Goal: Contribute content

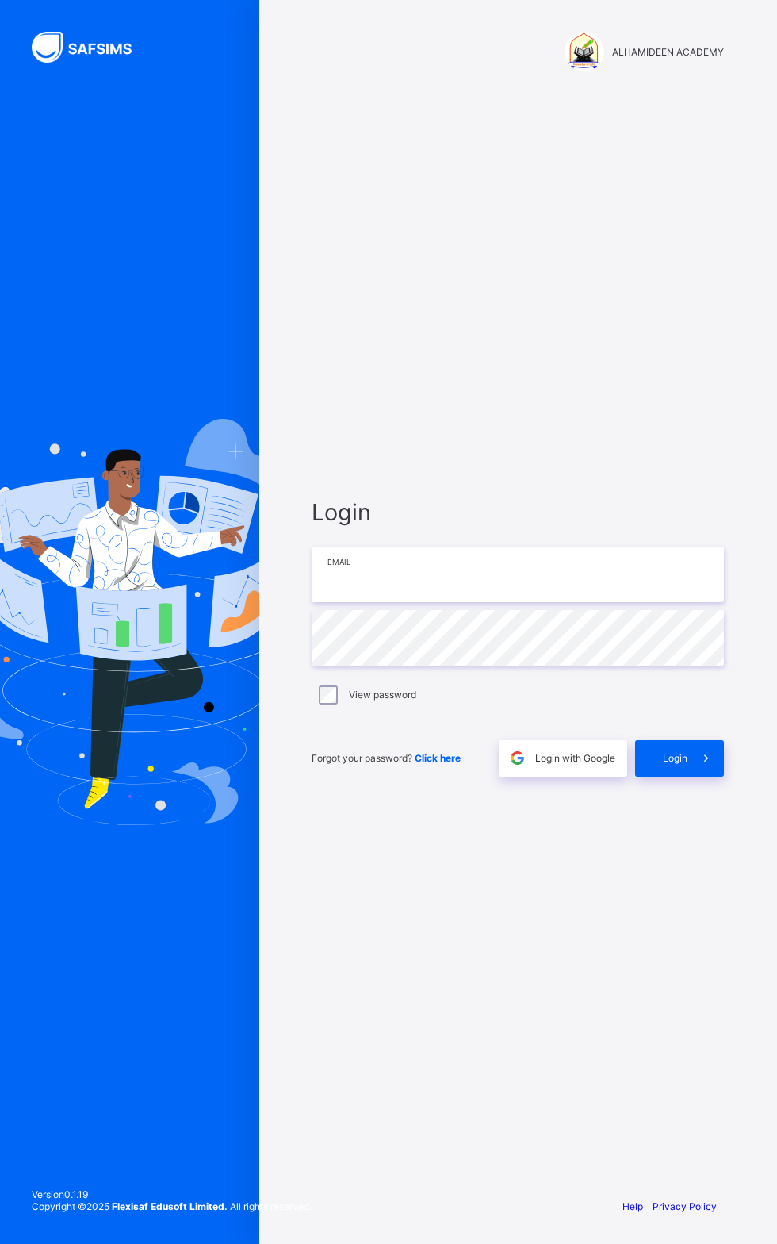
type input "**********"
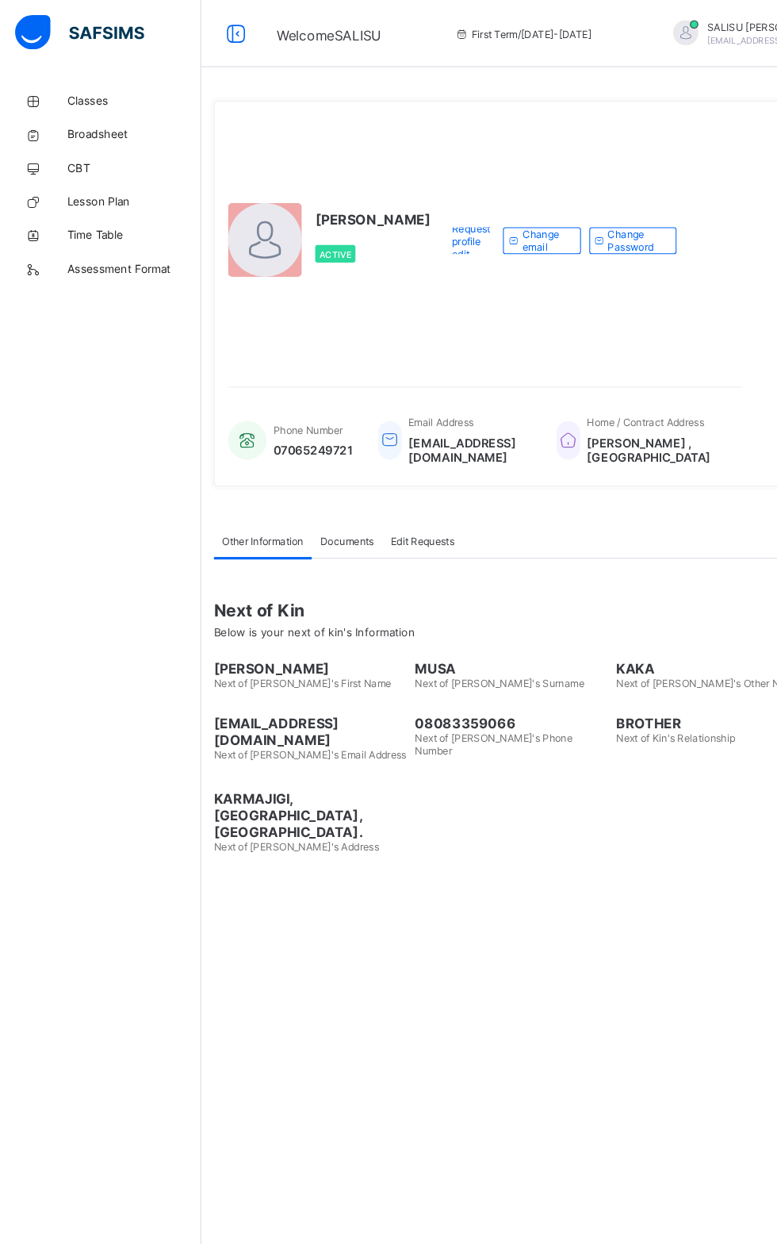
click at [111, 93] on span "Classes" at bounding box center [126, 95] width 127 height 13
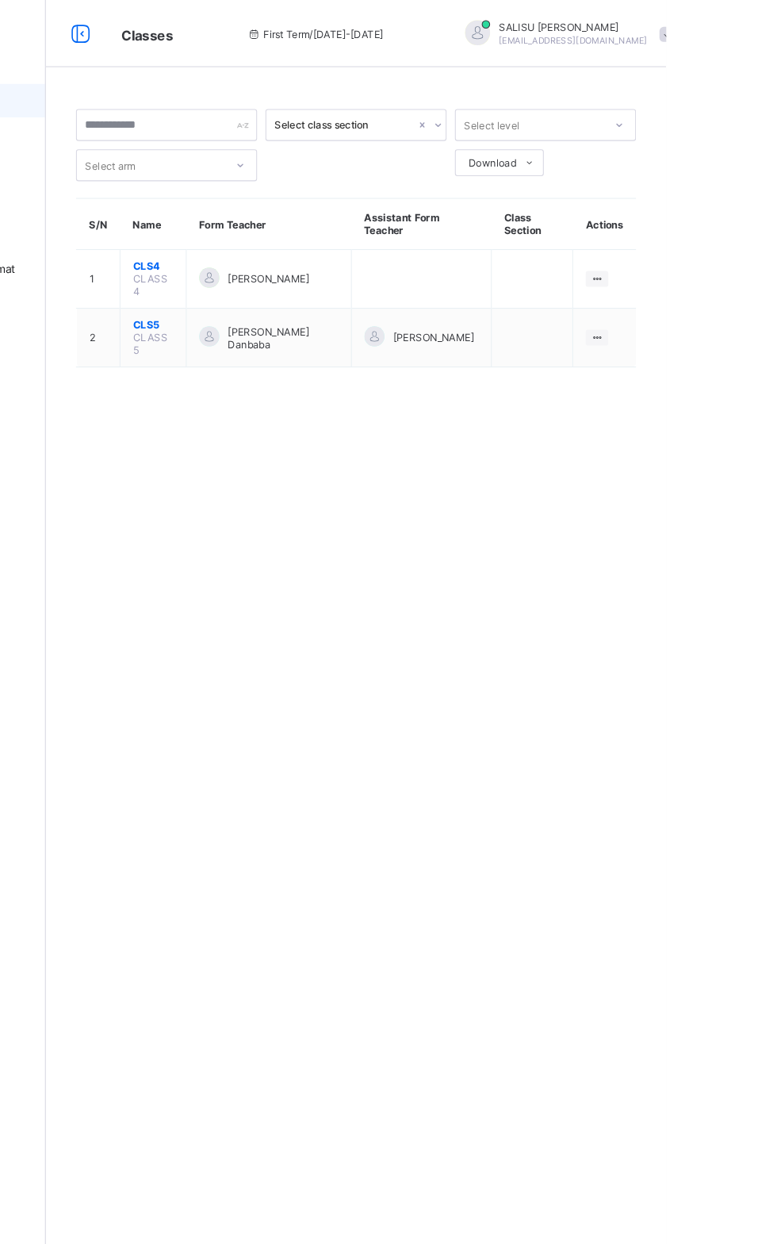
click at [745, 248] on td "View Class" at bounding box center [718, 264] width 59 height 56
click at [746, 246] on td "View Class" at bounding box center [718, 264] width 59 height 56
click at [0, 0] on ul "View Class" at bounding box center [0, 0] width 0 height 0
click at [0, 0] on div "View Class" at bounding box center [0, 0] width 0 height 0
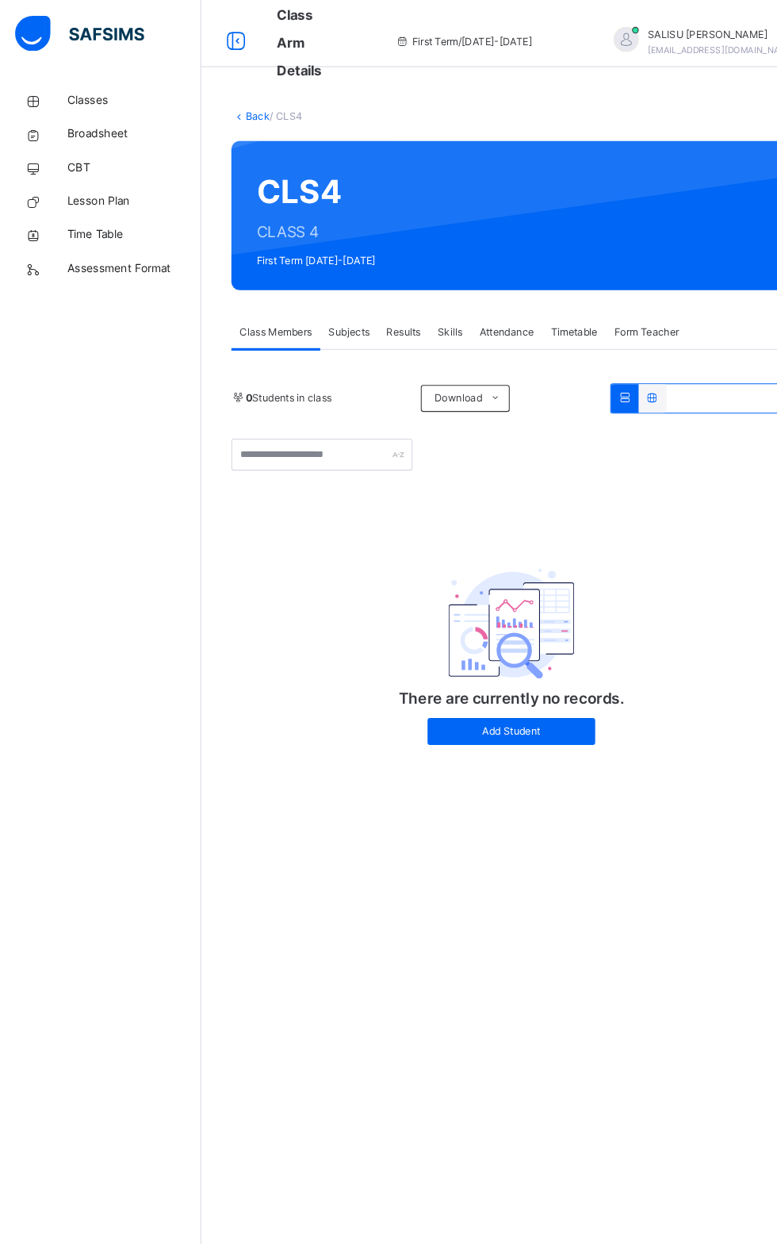
click at [79, 157] on span "CBT" at bounding box center [126, 159] width 127 height 16
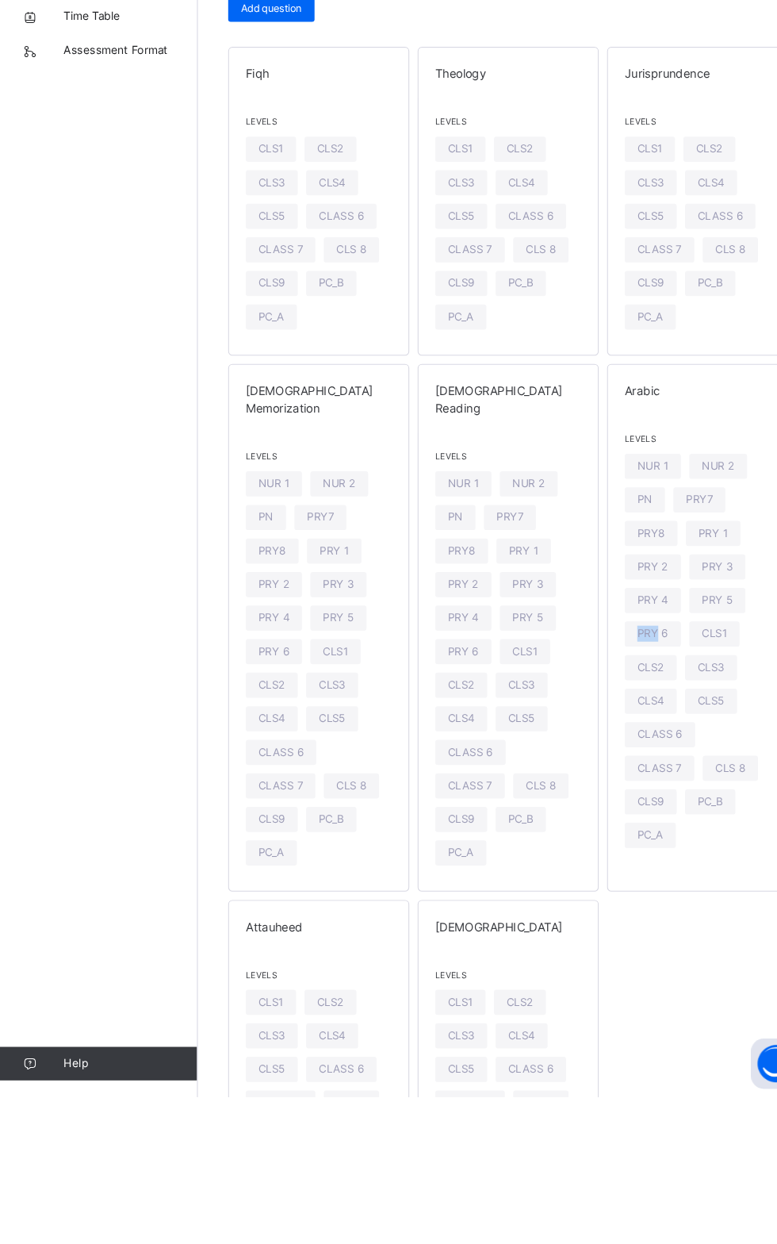
click at [265, 783] on span "PRY 4" at bounding box center [261, 790] width 29 height 15
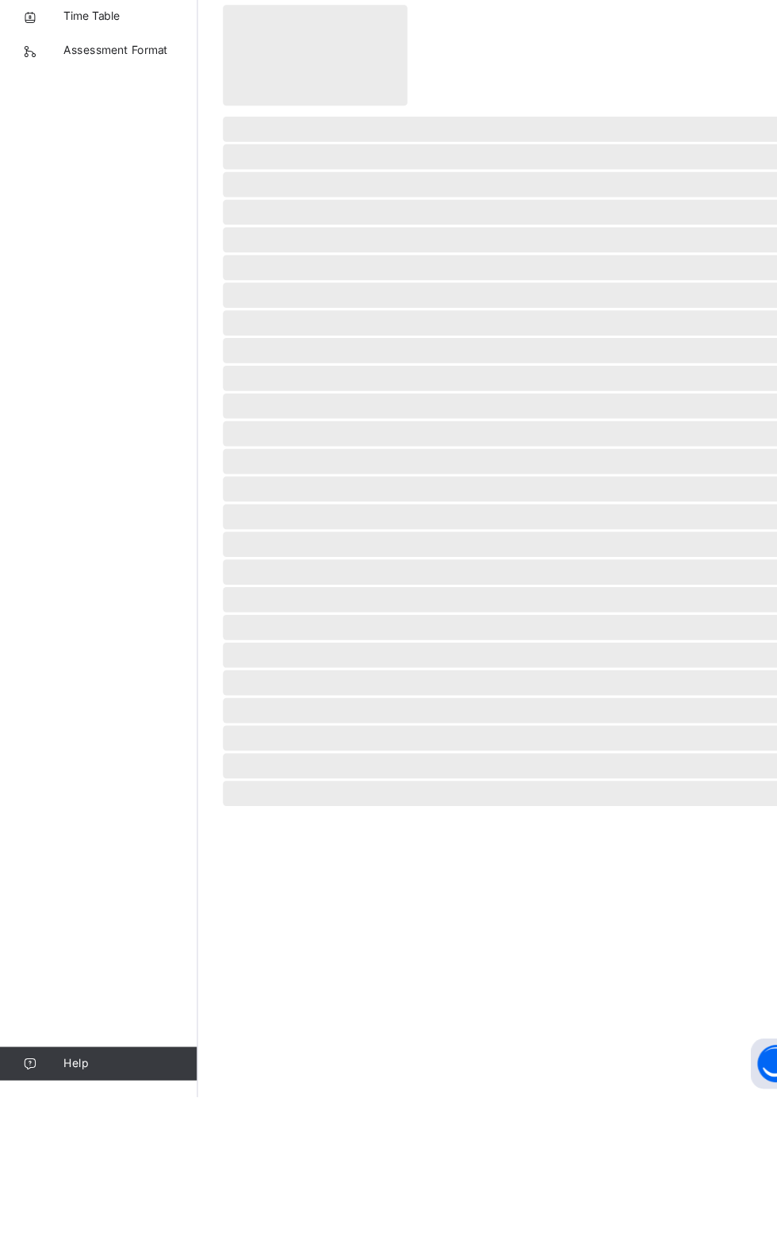
click at [504, 1061] on div "‌ ‌ ‌ ‌ ‌ ‌ ‌ ‌ ‌ ‌ ‌ ‌ ‌ ‌ ‌ ‌ ‌ ‌ ‌ ‌ ‌ ‌ ‌ ‌ ‌ ‌ ‌ ‌ ‌" at bounding box center [483, 622] width 587 height 1244
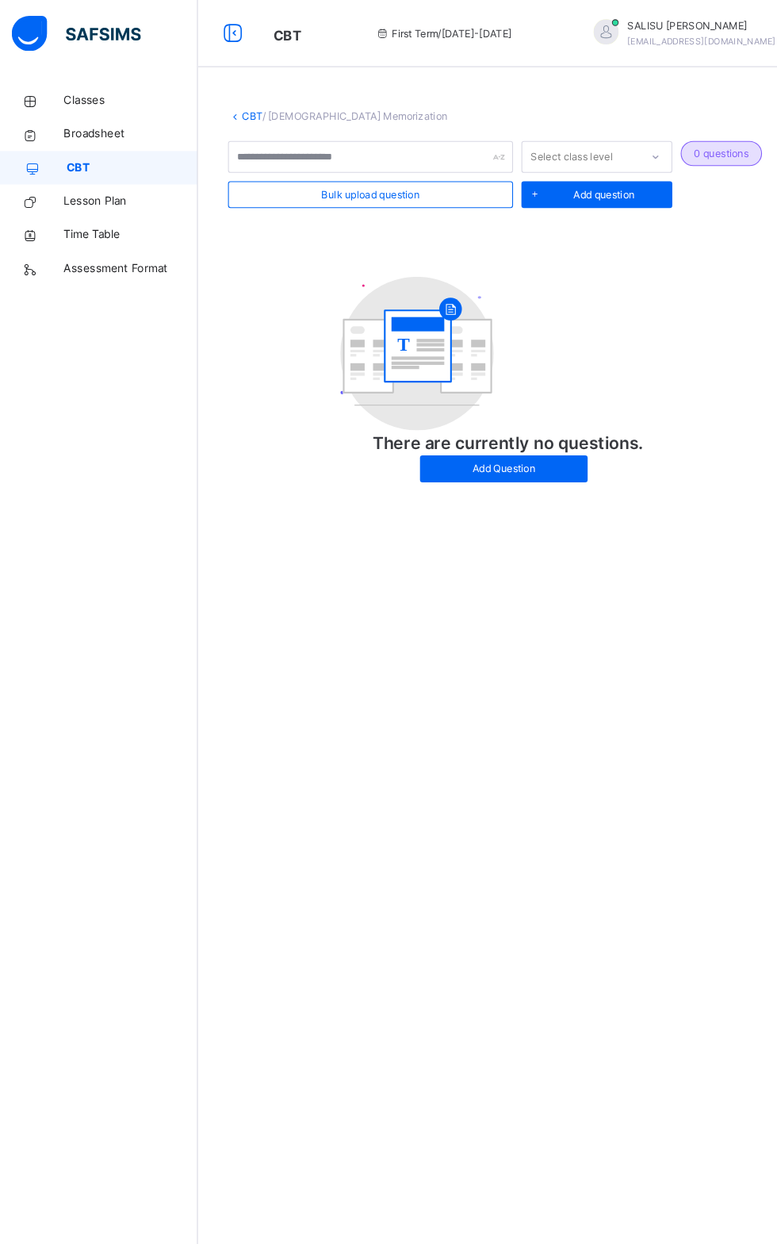
click at [590, 174] on div "Add question" at bounding box center [567, 183] width 143 height 25
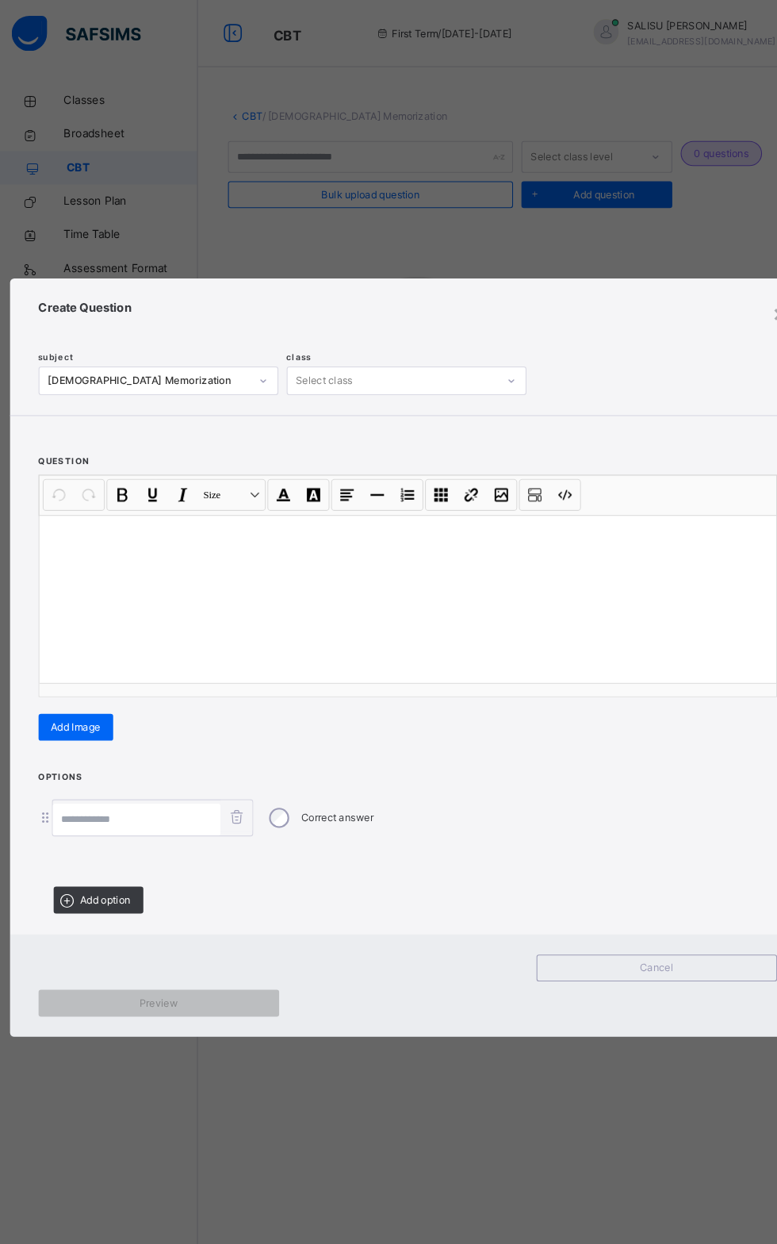
click at [87, 700] on div "Add Image" at bounding box center [75, 687] width 71 height 25
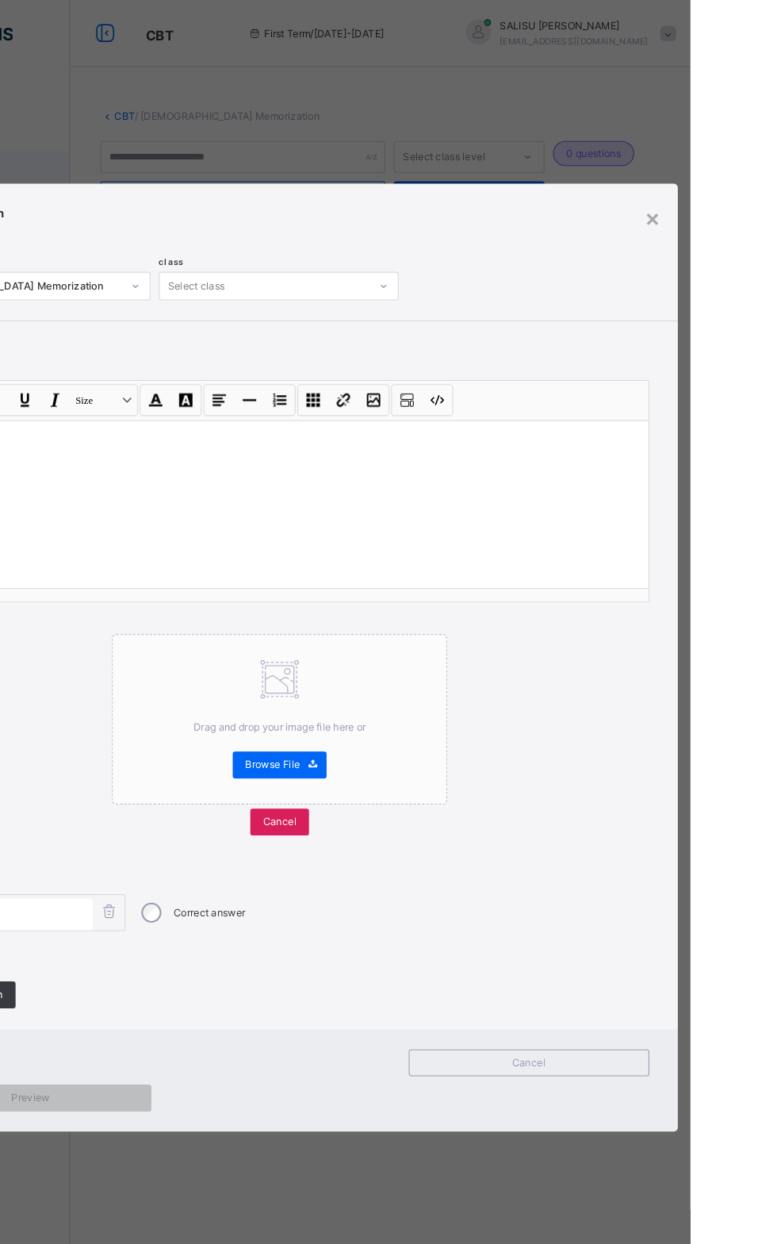
click at [776, 274] on div "× Create Question subject [DEMOGRAPHIC_DATA] Memorization class Select class qu…" at bounding box center [388, 622] width 777 height 1244
click at [749, 223] on div "×" at bounding box center [741, 206] width 15 height 33
